Goal: Task Accomplishment & Management: Complete application form

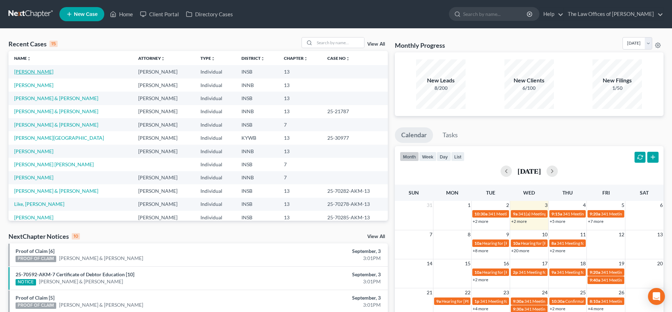
click at [42, 69] on link "[PERSON_NAME]" at bounding box center [33, 72] width 39 height 6
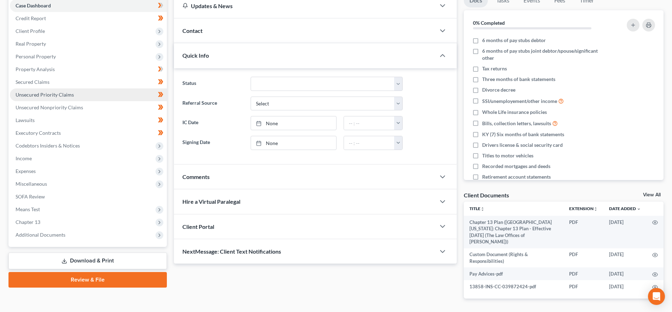
scroll to position [93, 0]
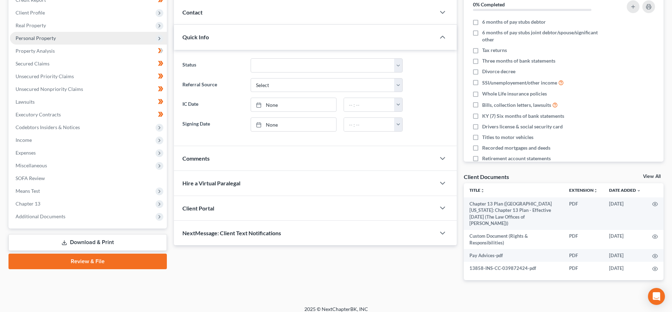
click at [54, 37] on span "Personal Property" at bounding box center [36, 38] width 40 height 6
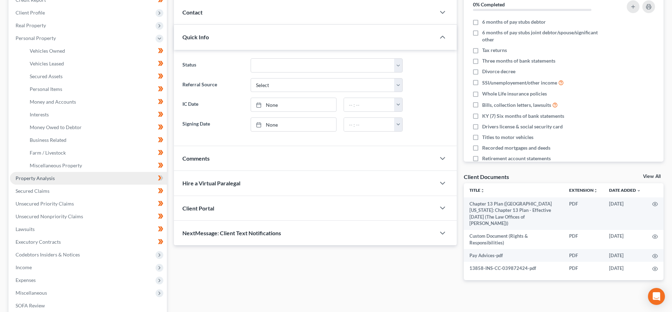
click at [45, 176] on span "Property Analysis" at bounding box center [35, 178] width 39 height 6
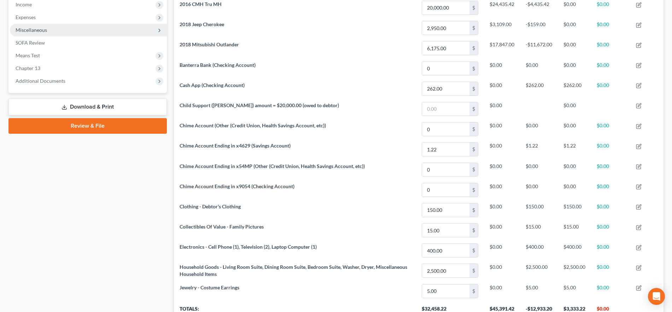
click at [56, 26] on span "Miscellaneous" at bounding box center [88, 30] width 157 height 13
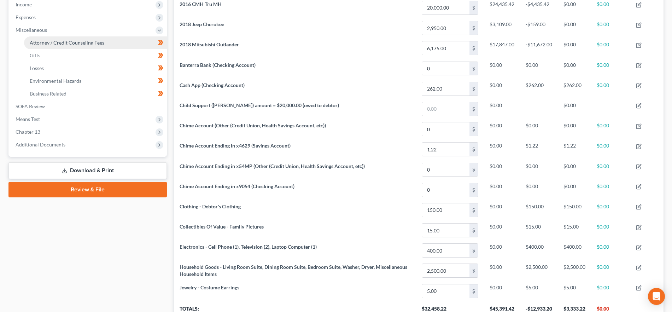
click at [61, 38] on link "Attorney / Credit Counseling Fees" at bounding box center [95, 42] width 143 height 13
select select "17"
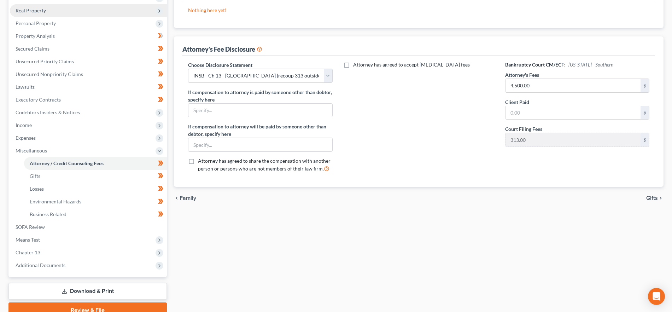
scroll to position [140, 0]
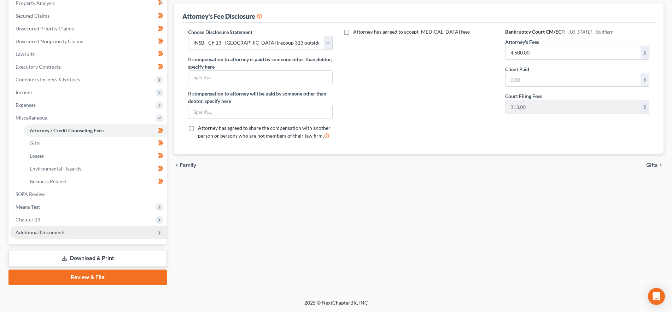
click at [61, 229] on span "Additional Documents" at bounding box center [41, 232] width 50 height 6
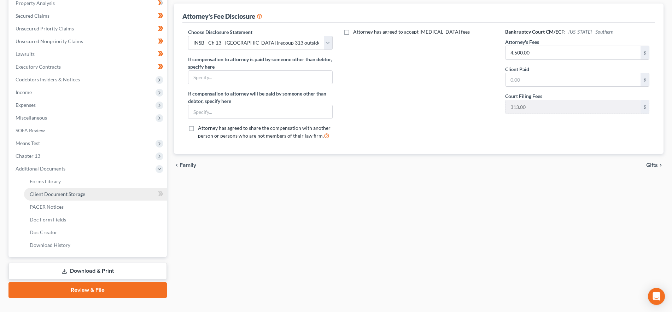
click at [105, 196] on link "Client Document Storage" at bounding box center [95, 194] width 143 height 13
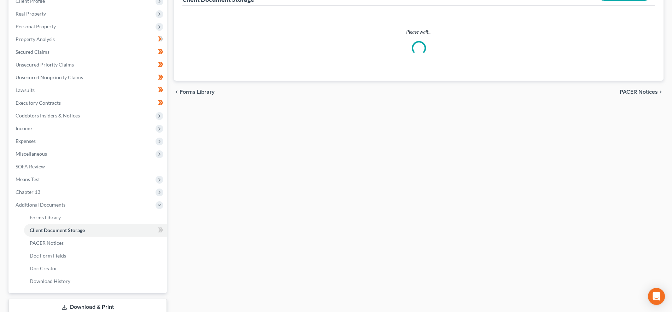
select select "9"
select select "15"
select select "18"
select select "6"
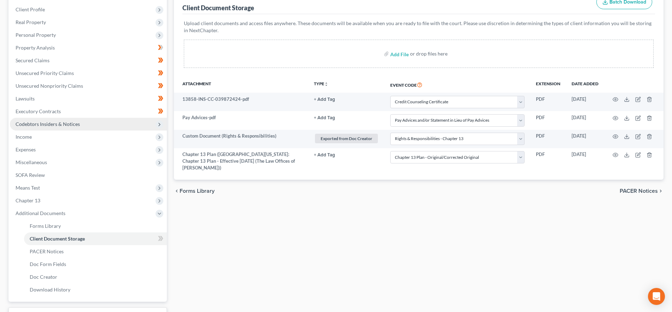
scroll to position [153, 0]
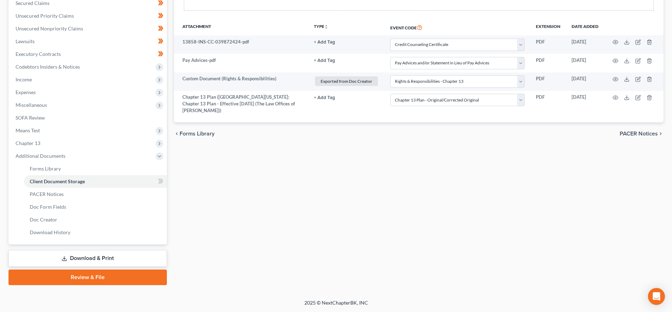
click at [115, 277] on link "Review & File" at bounding box center [87, 278] width 158 height 16
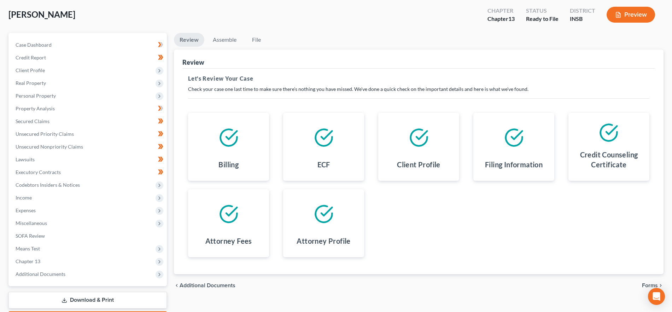
scroll to position [77, 0]
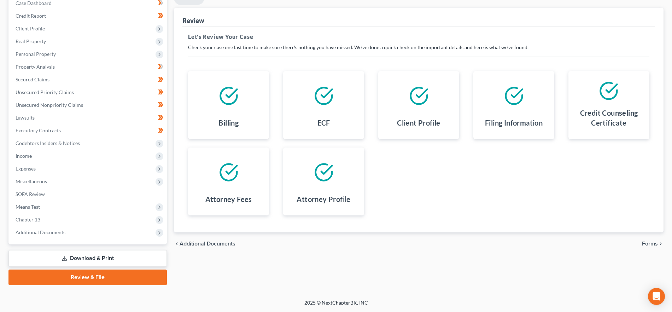
click at [651, 241] on span "Forms" at bounding box center [650, 244] width 16 height 6
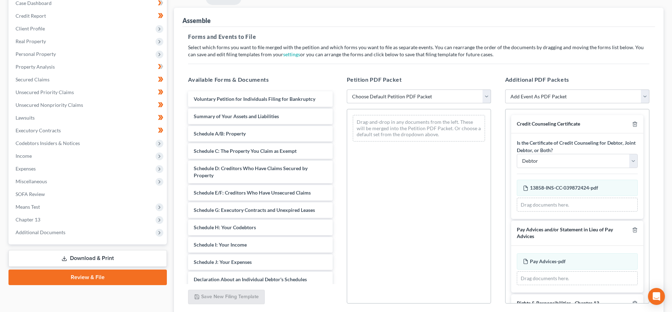
drag, startPoint x: 444, startPoint y: 95, endPoint x: 446, endPoint y: 99, distance: 4.6
click at [444, 95] on select "Choose Default Petition PDF Packet Emergency Filing (Voluntary Petition and Cre…" at bounding box center [419, 96] width 144 height 14
select select "1"
click at [347, 89] on select "Choose Default Petition PDF Packet Emergency Filing (Voluntary Petition and Cre…" at bounding box center [419, 96] width 144 height 14
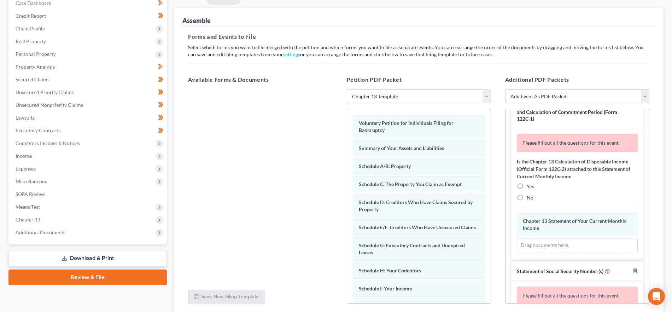
scroll to position [476, 0]
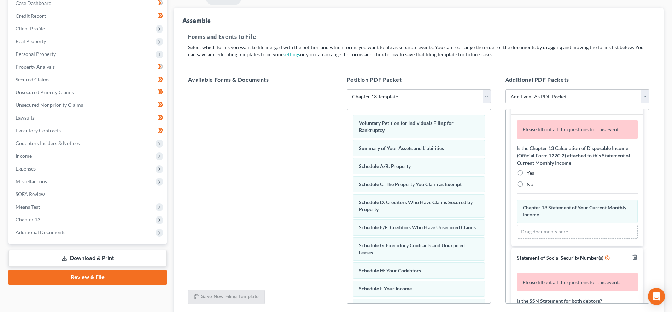
click at [527, 187] on div "Yes No" at bounding box center [577, 178] width 121 height 18
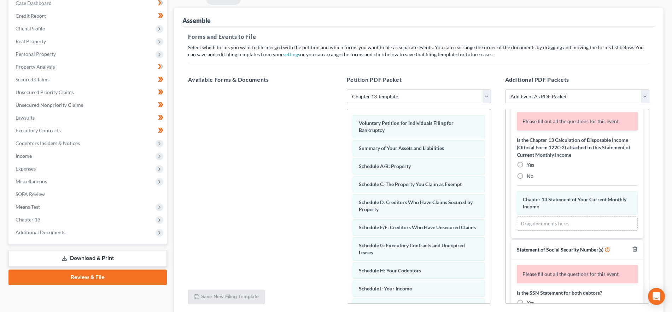
scroll to position [486, 0]
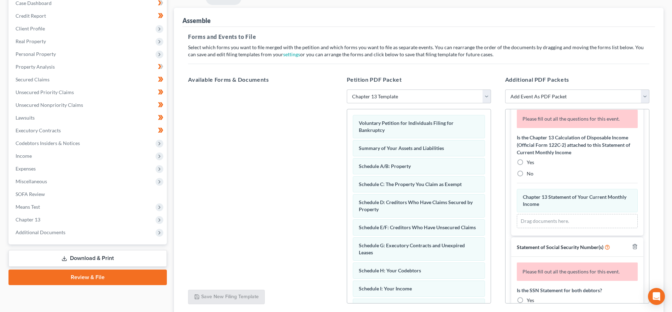
click at [527, 177] on label "No" at bounding box center [530, 173] width 7 height 7
click at [530, 175] on input "No" at bounding box center [532, 172] width 5 height 5
radio input "true"
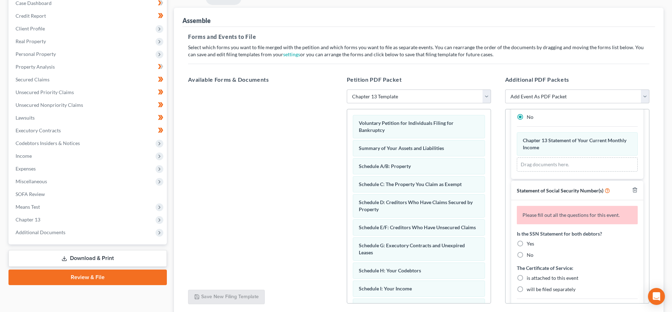
scroll to position [555, 0]
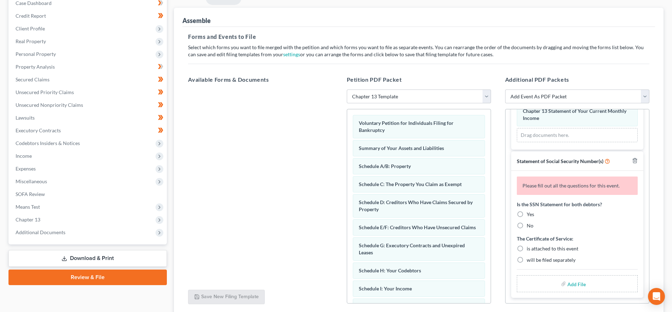
click at [527, 212] on label "Yes" at bounding box center [530, 214] width 7 height 7
click at [530, 212] on input "Yes" at bounding box center [532, 213] width 5 height 5
radio input "true"
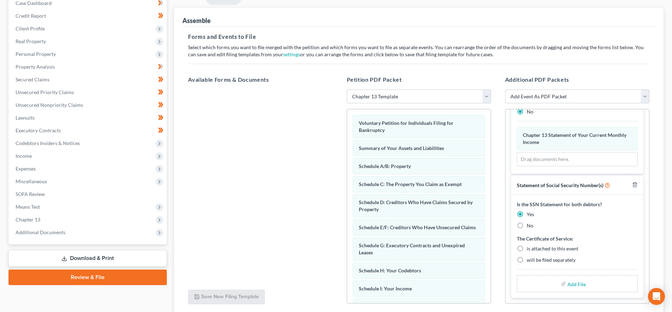
scroll to position [531, 0]
click at [527, 245] on label "is attached to this event" at bounding box center [553, 248] width 52 height 7
click at [530, 245] on input "is attached to this event" at bounding box center [532, 247] width 5 height 5
radio input "true"
click at [575, 284] on input "file" at bounding box center [576, 283] width 17 height 13
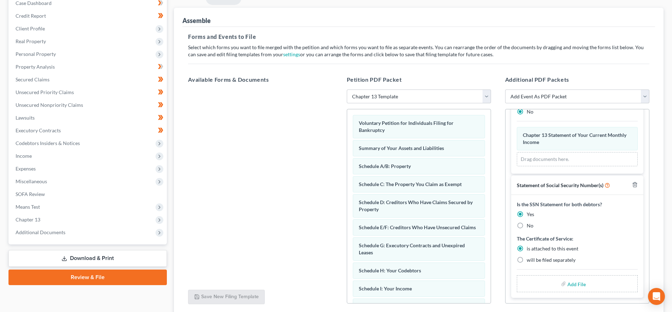
type input "C:\fakepath\SSN.pdf"
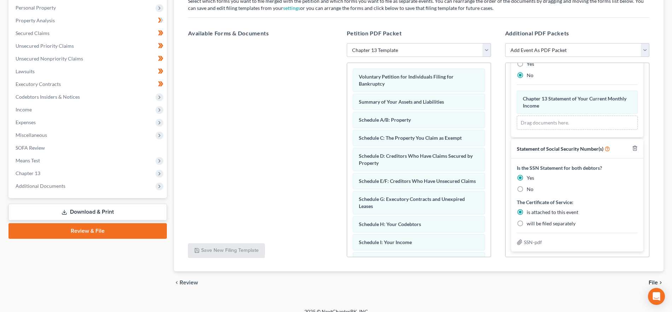
scroll to position [132, 0]
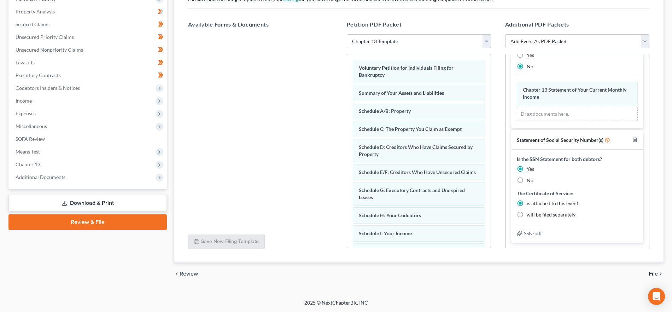
click at [657, 271] on span "File" at bounding box center [653, 274] width 9 height 6
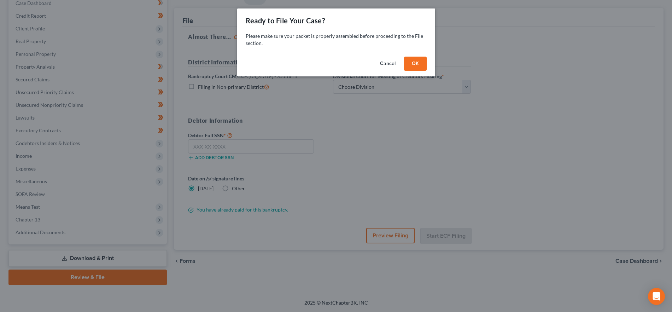
scroll to position [77, 0]
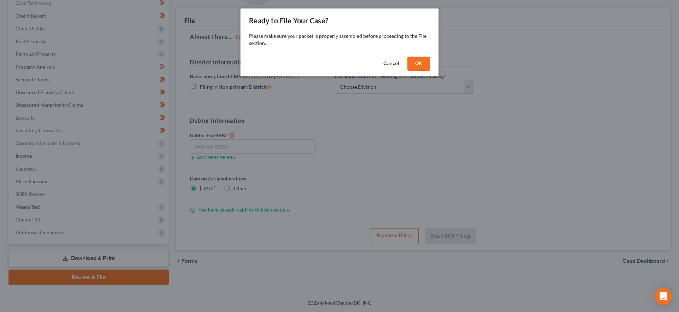
click at [427, 62] on button "OK" at bounding box center [418, 64] width 23 height 14
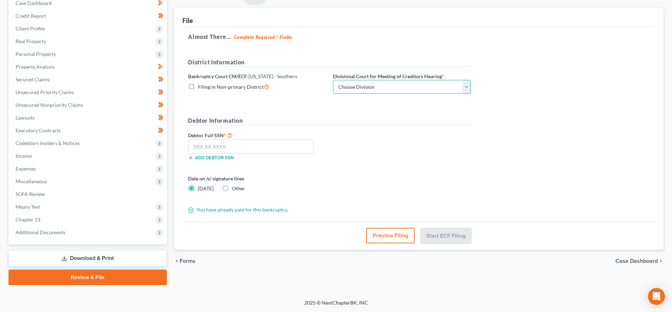
click at [400, 86] on select "Choose Division [GEOGRAPHIC_DATA] [GEOGRAPHIC_DATA] [GEOGRAPHIC_DATA] [GEOGRAPH…" at bounding box center [402, 87] width 138 height 14
select select "0"
click at [333, 80] on select "Choose Division [GEOGRAPHIC_DATA] [GEOGRAPHIC_DATA] [GEOGRAPHIC_DATA] [GEOGRAPH…" at bounding box center [402, 87] width 138 height 14
click at [231, 147] on input "text" at bounding box center [251, 146] width 126 height 14
paste input "308-94-8446"
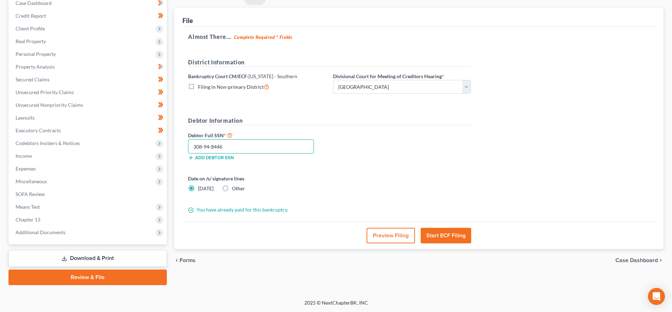
type input "308-94-8446"
click at [452, 237] on button "Start ECF Filing" at bounding box center [446, 236] width 51 height 16
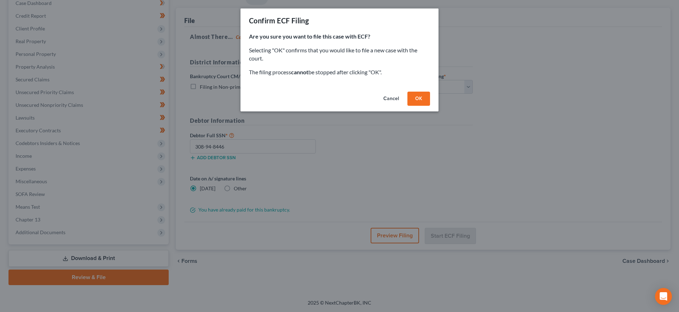
click at [418, 96] on button "OK" at bounding box center [418, 99] width 23 height 14
